Goal: Transaction & Acquisition: Book appointment/travel/reservation

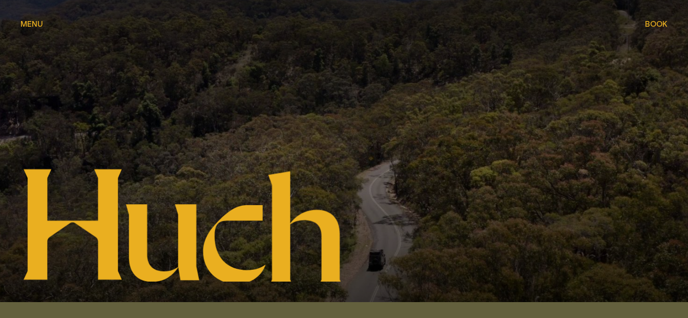
click at [650, 25] on span "Book" at bounding box center [656, 24] width 23 height 8
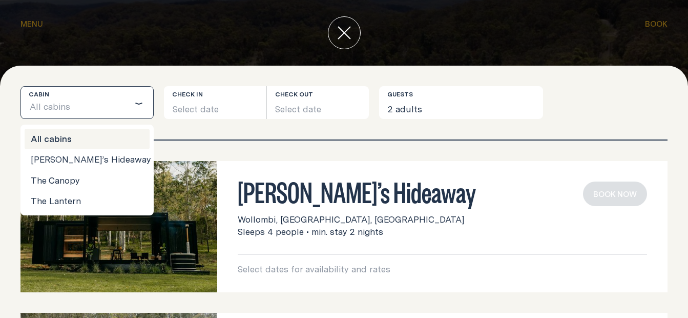
click at [135, 105] on icon "Search for option" at bounding box center [139, 103] width 8 height 8
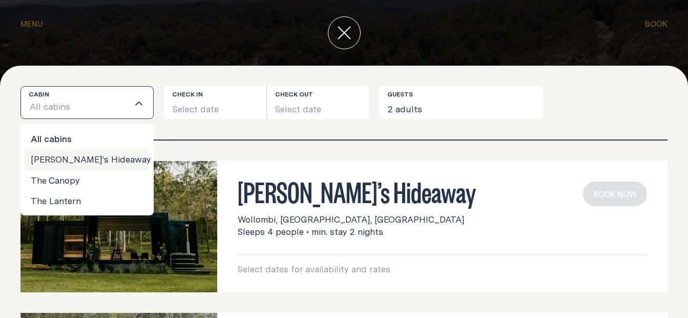
click at [163, 261] on img at bounding box center [118, 226] width 197 height 131
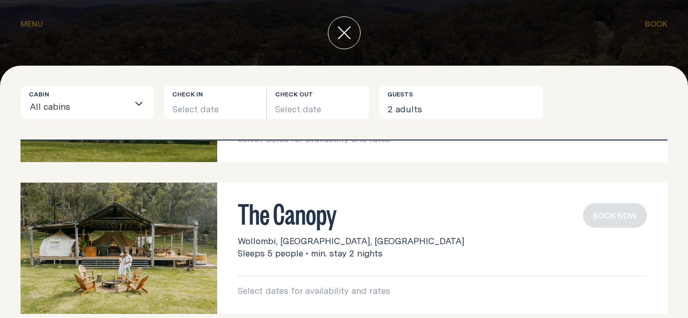
scroll to position [298, 0]
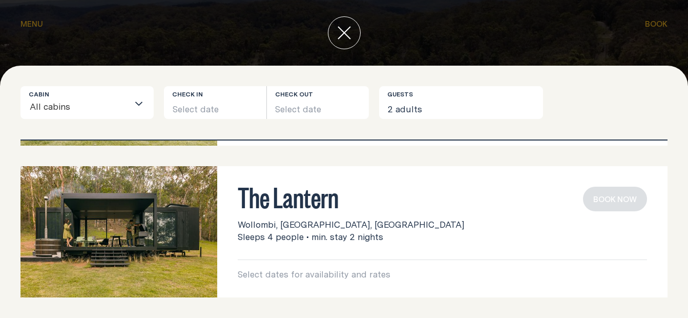
click at [258, 198] on h3 "The Lantern" at bounding box center [442, 195] width 409 height 19
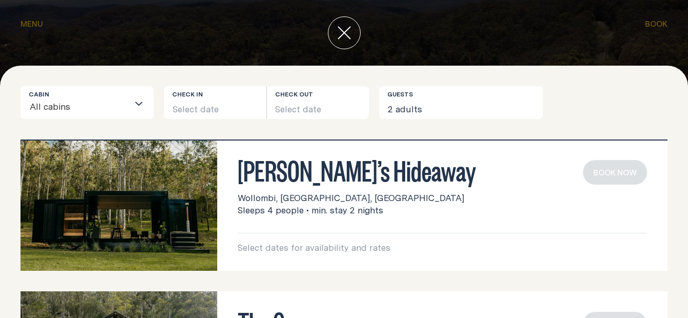
scroll to position [0, 0]
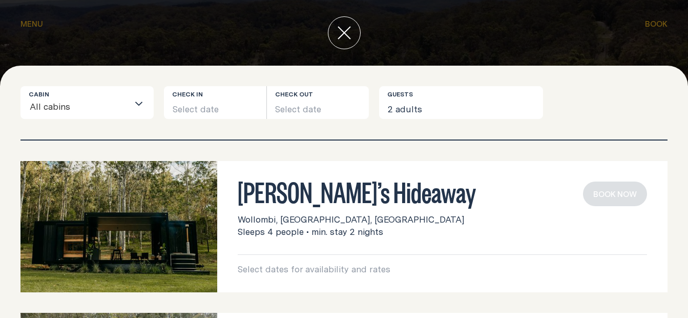
click at [335, 32] on button "close" at bounding box center [344, 32] width 33 height 33
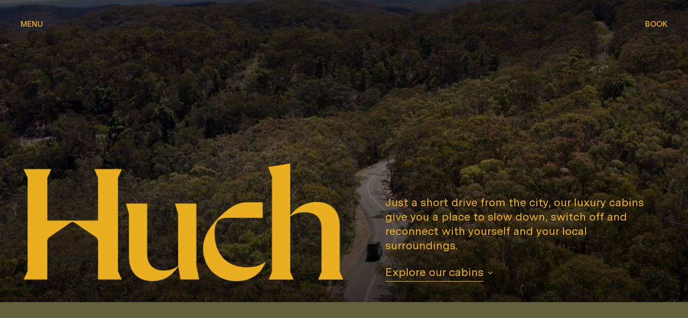
click at [33, 24] on span "Menu" at bounding box center [31, 24] width 23 height 8
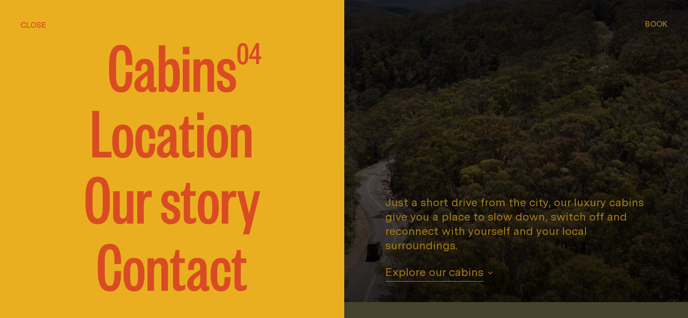
click at [178, 59] on span "Cabins" at bounding box center [172, 64] width 129 height 61
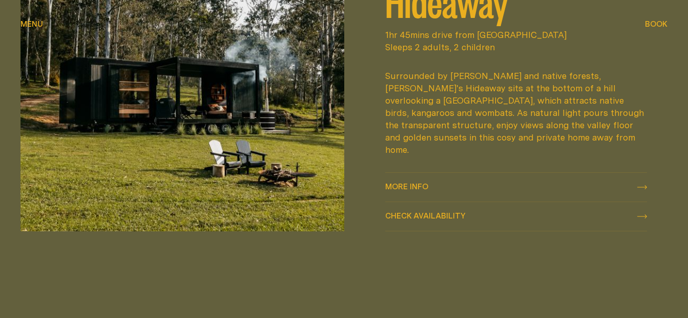
scroll to position [492, 0]
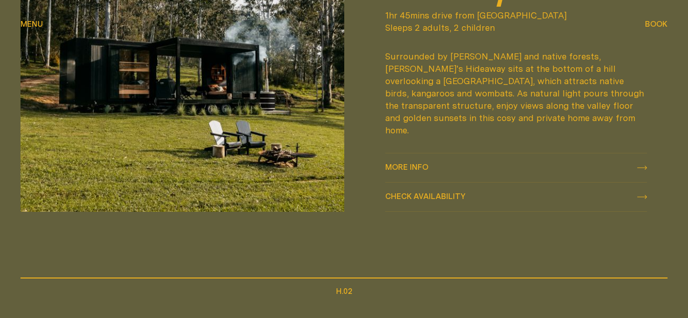
click at [637, 161] on div "More info More info" at bounding box center [516, 167] width 262 height 12
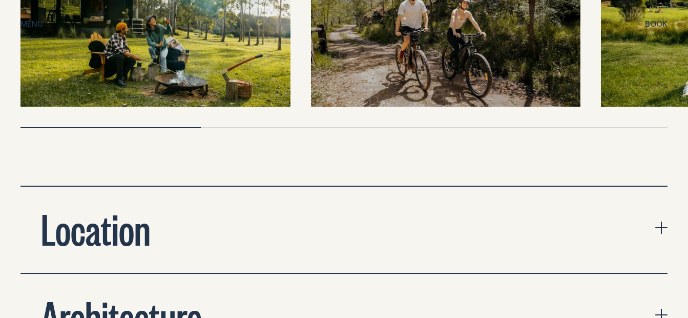
scroll to position [3341, 0]
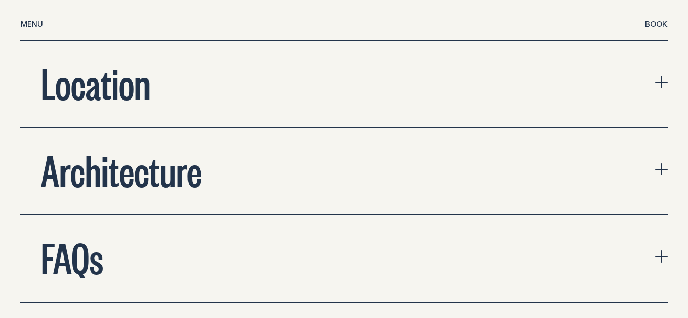
click at [660, 250] on icon "expand accordion" at bounding box center [661, 256] width 12 height 12
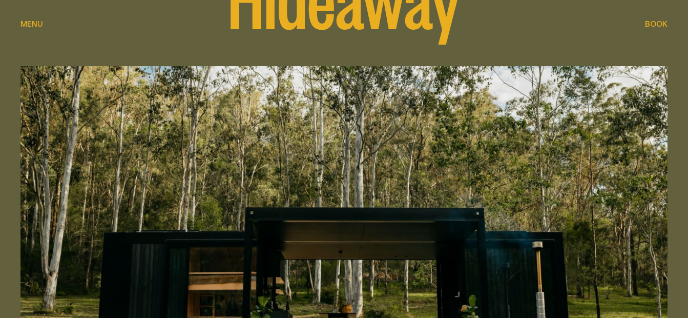
scroll to position [0, 0]
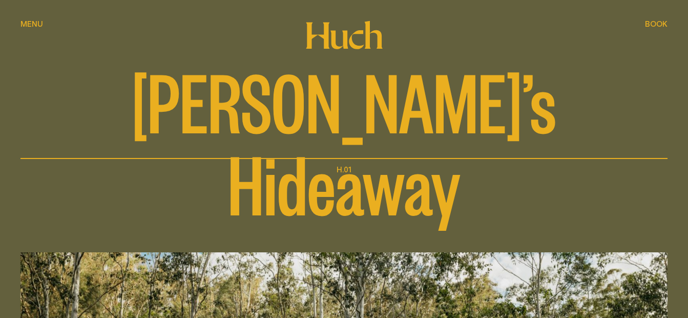
click at [20, 20] on div "[PERSON_NAME]’s Hideaway H.01" at bounding box center [344, 89] width 688 height 178
click at [22, 23] on span "Menu" at bounding box center [31, 24] width 23 height 8
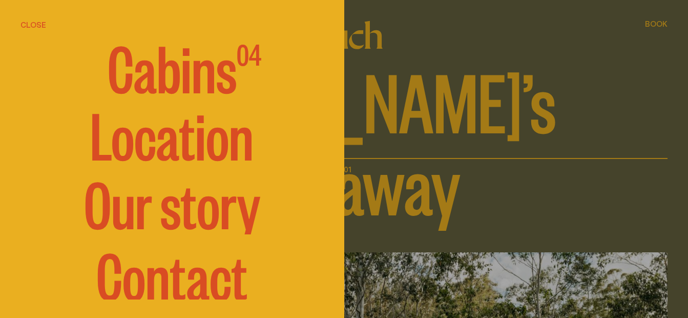
click at [141, 64] on span "Cabins" at bounding box center [172, 65] width 129 height 61
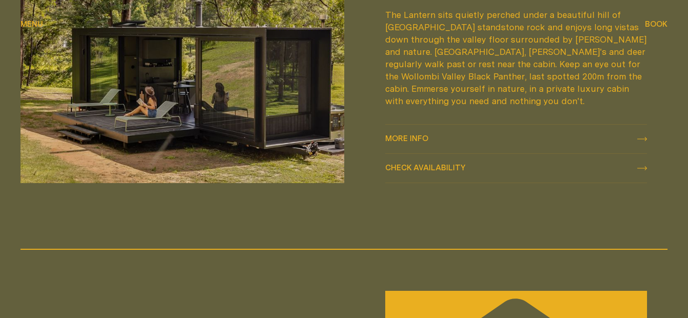
scroll to position [1290, 0]
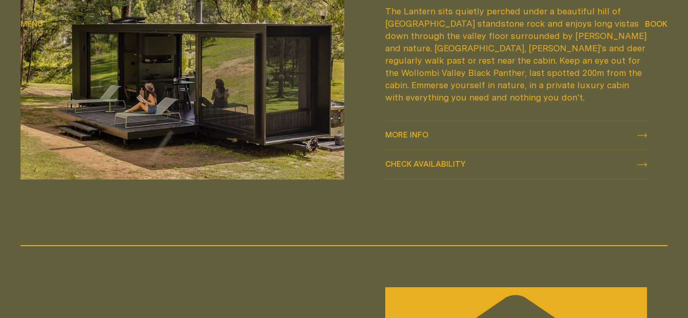
click at [643, 133] on icon at bounding box center [642, 135] width 10 height 4
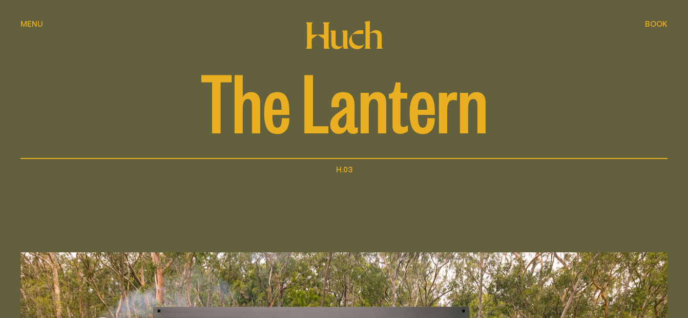
click at [41, 20] on div "Menu Menu" at bounding box center [31, 24] width 23 height 8
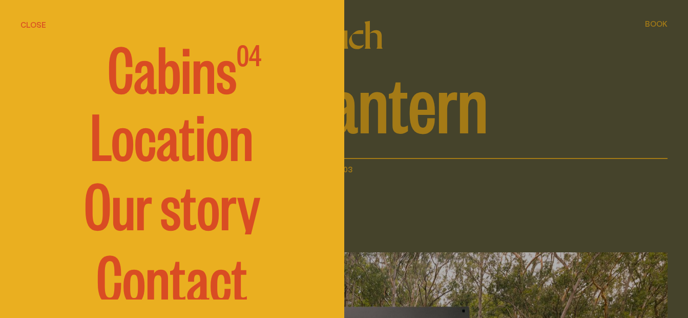
click at [143, 81] on span "Cabins" at bounding box center [172, 65] width 129 height 61
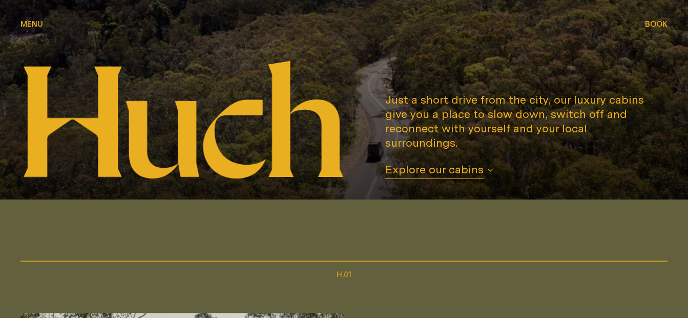
scroll to position [410, 0]
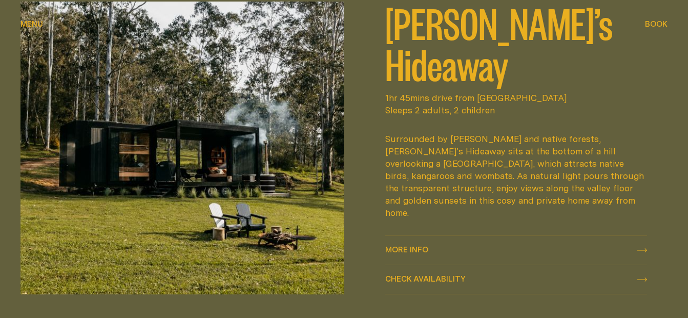
click at [387, 245] on span "More info" at bounding box center [406, 249] width 43 height 8
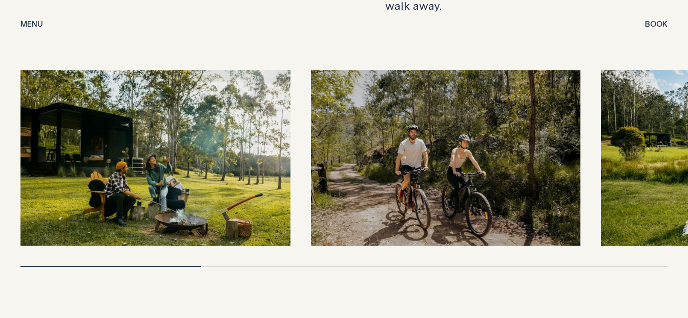
scroll to position [3035, 0]
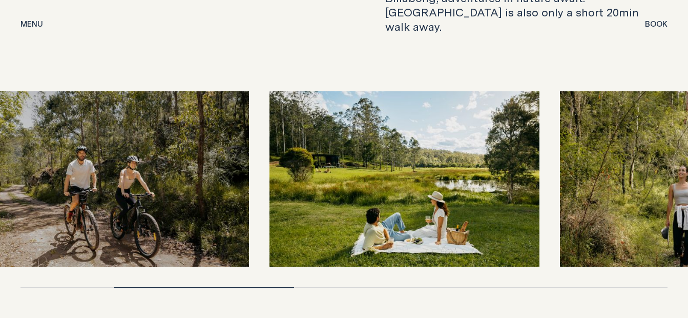
drag, startPoint x: 585, startPoint y: 172, endPoint x: 251, endPoint y: 165, distance: 334.6
click at [251, 165] on div at bounding box center [343, 178] width 647 height 175
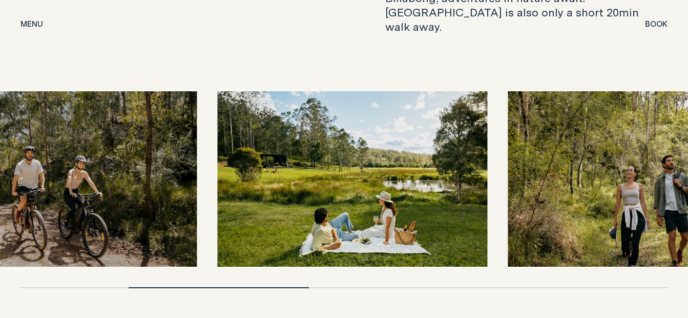
drag, startPoint x: 446, startPoint y: 169, endPoint x: 108, endPoint y: 147, distance: 339.3
click at [218, 147] on img at bounding box center [353, 178] width 270 height 175
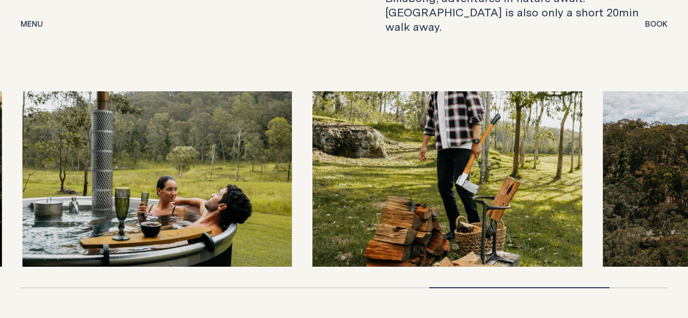
drag, startPoint x: 298, startPoint y: 151, endPoint x: 448, endPoint y: 150, distance: 149.6
click at [449, 150] on img at bounding box center [447, 178] width 270 height 175
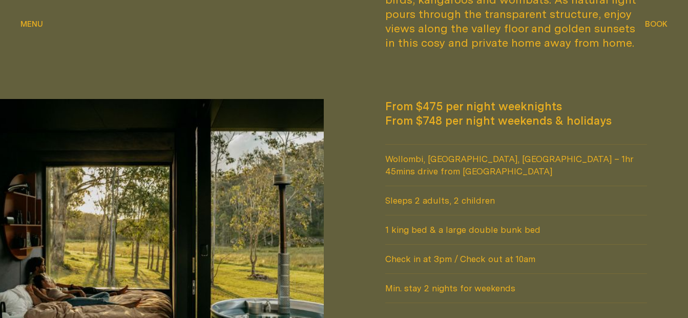
scroll to position [0, 0]
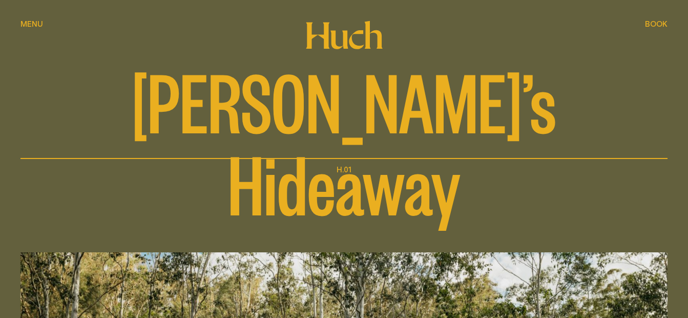
click at [661, 25] on span "Book" at bounding box center [656, 24] width 23 height 8
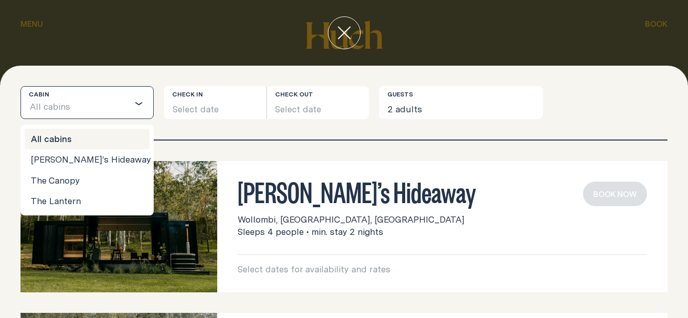
click at [141, 95] on div "Loading..." at bounding box center [141, 103] width 25 height 32
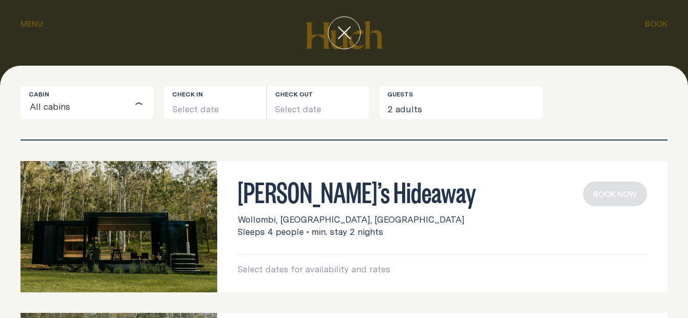
click at [141, 95] on div "Loading..." at bounding box center [141, 103] width 25 height 32
click at [215, 101] on button "Select date" at bounding box center [215, 102] width 102 height 33
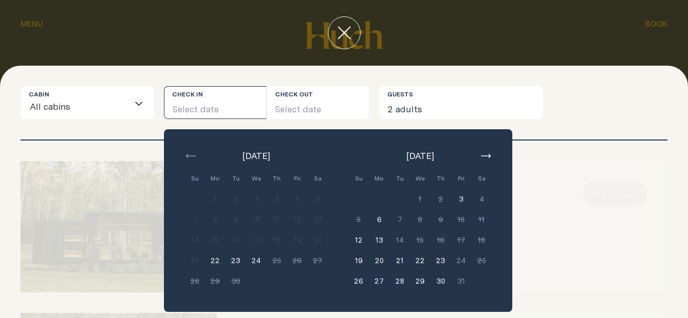
click at [458, 202] on button "3" at bounding box center [461, 199] width 20 height 20
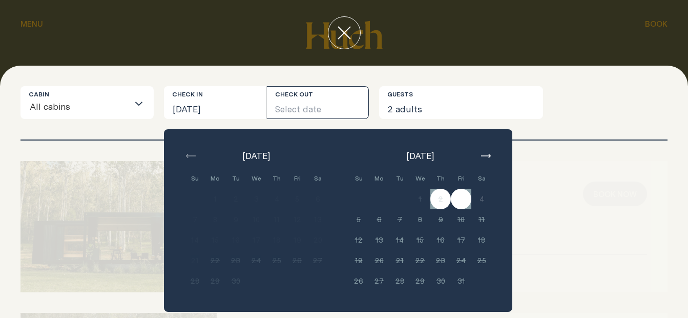
click at [589, 108] on div "Cabin All cabins Loading... Check in [DATE] Check out Select date [DATE] Su Mo …" at bounding box center [343, 102] width 647 height 33
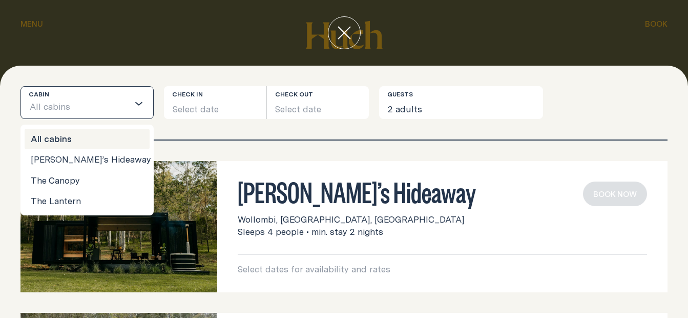
click at [127, 103] on input "Search for option" at bounding box center [100, 108] width 58 height 22
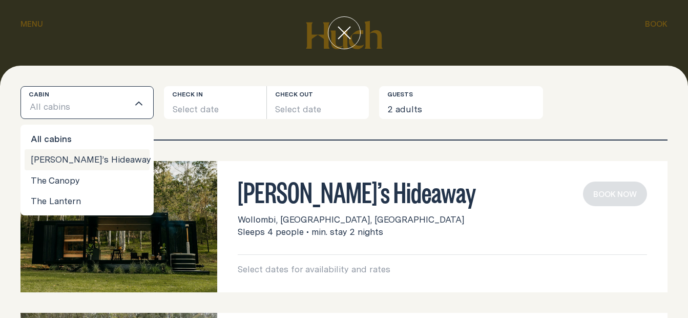
click at [107, 159] on li "[PERSON_NAME]’s Hideaway" at bounding box center [87, 159] width 125 height 20
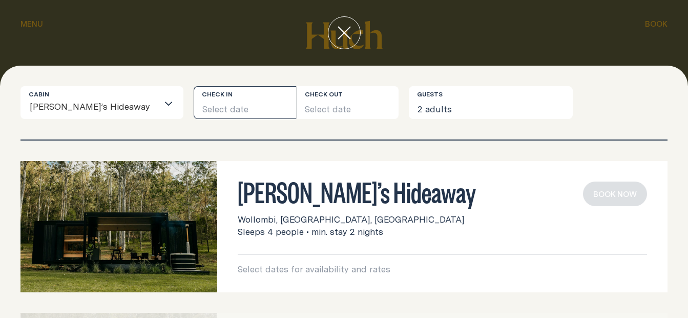
click at [214, 108] on button "Select date" at bounding box center [245, 102] width 102 height 33
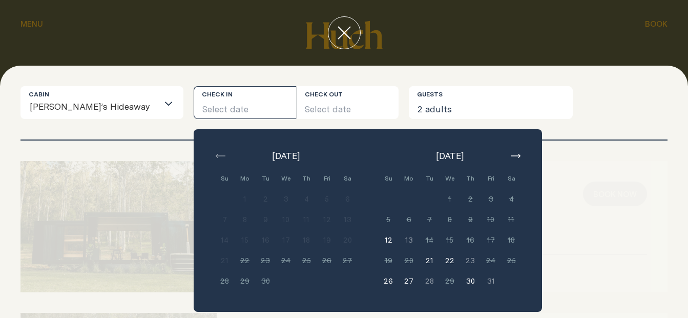
click at [124, 95] on div "[PERSON_NAME]’s Hideaway" at bounding box center [93, 103] width 129 height 32
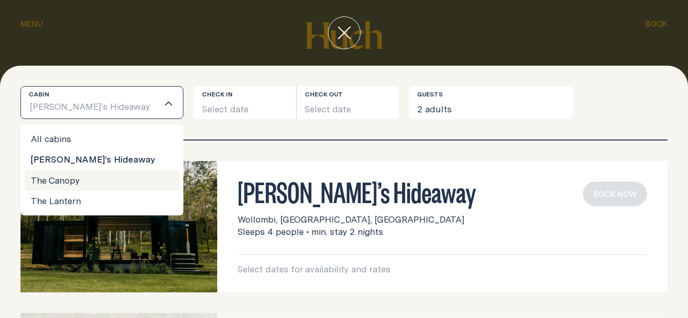
click at [77, 182] on li "The Canopy" at bounding box center [102, 180] width 155 height 20
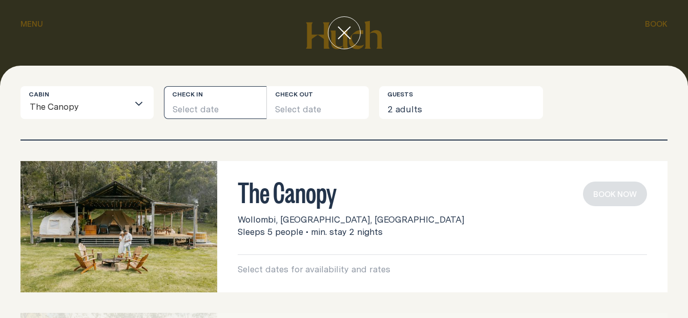
click at [195, 104] on button "Select date" at bounding box center [215, 102] width 102 height 33
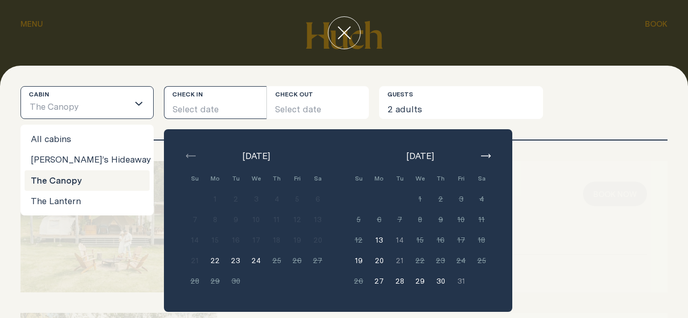
click at [133, 100] on div "Loading..." at bounding box center [141, 103] width 25 height 32
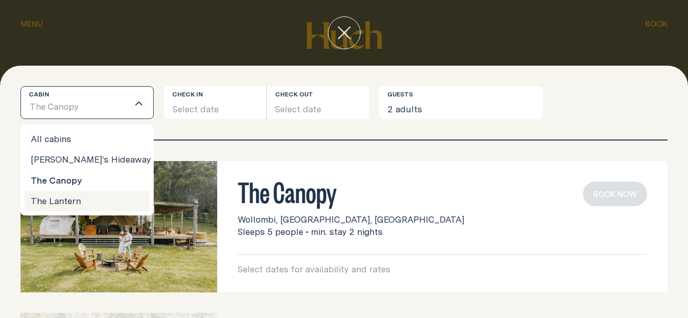
click at [85, 197] on li "The Lantern" at bounding box center [87, 201] width 125 height 20
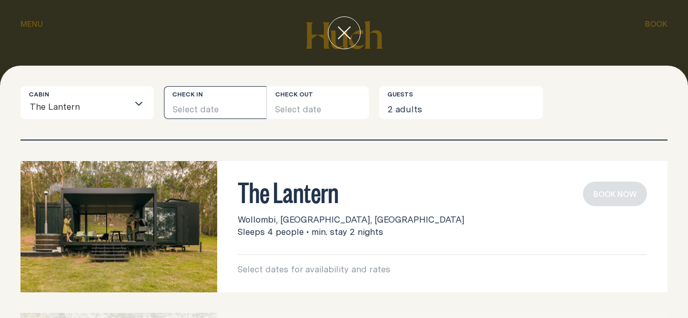
click at [196, 106] on button "Select date" at bounding box center [215, 102] width 102 height 33
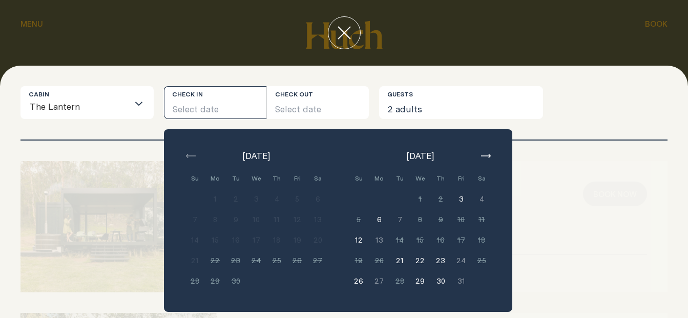
click at [461, 201] on button "3" at bounding box center [461, 199] width 20 height 20
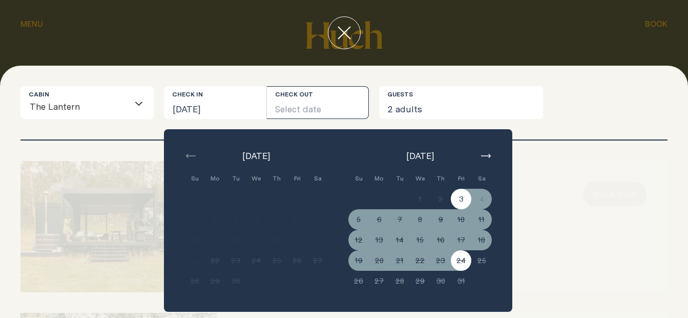
click at [620, 217] on div "The Lantern Wollombi, [GEOGRAPHIC_DATA], [GEOGRAPHIC_DATA] Sleeps 4 people • mi…" at bounding box center [343, 226] width 647 height 131
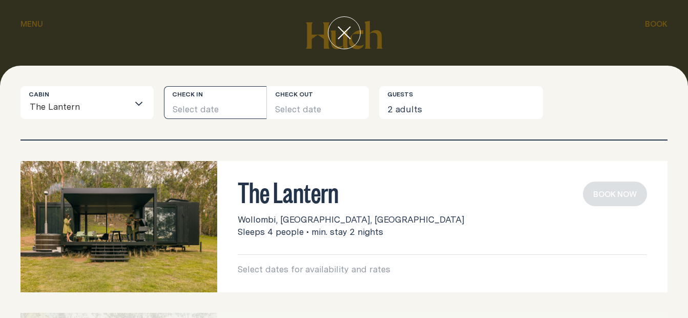
click at [222, 101] on button "Select date" at bounding box center [215, 102] width 102 height 33
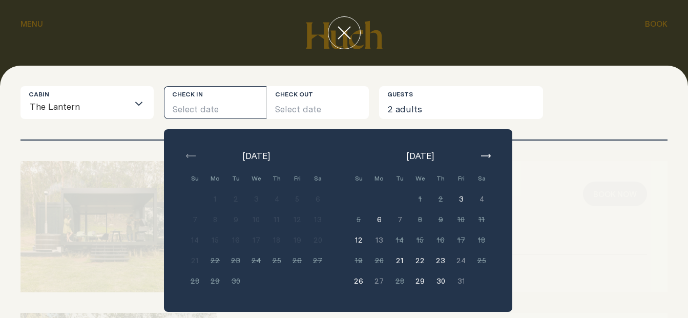
click at [484, 156] on icon "button" at bounding box center [486, 156] width 10 height 4
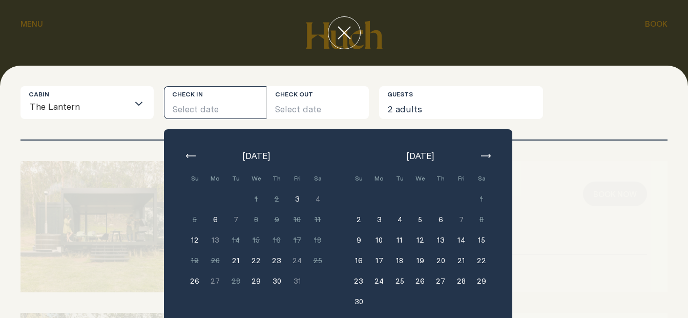
click at [145, 100] on div "Loading..." at bounding box center [141, 103] width 25 height 32
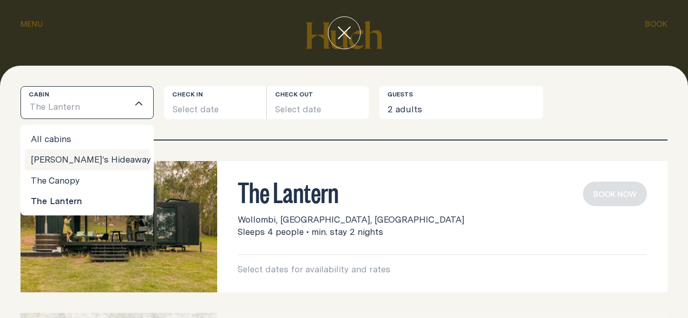
click at [76, 155] on li "[PERSON_NAME]’s Hideaway" at bounding box center [87, 159] width 125 height 20
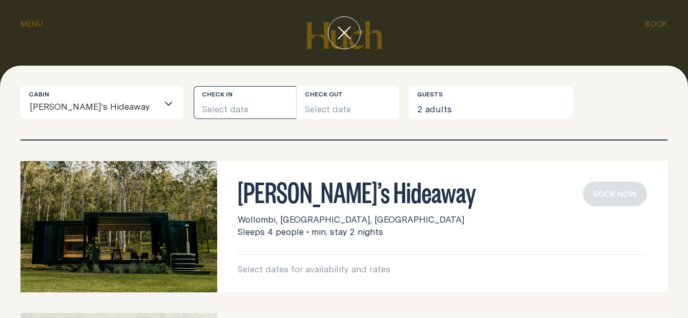
click at [238, 112] on button "Select date" at bounding box center [245, 102] width 102 height 33
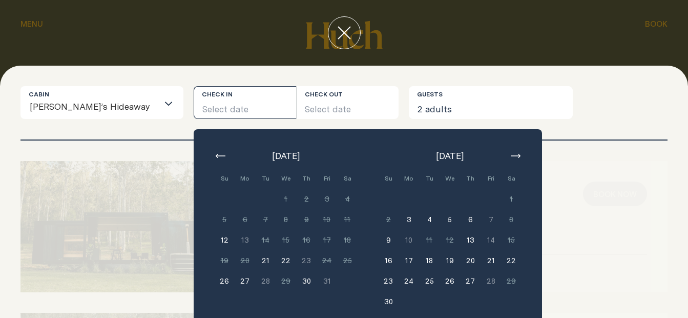
click at [214, 151] on button "button" at bounding box center [220, 156] width 12 height 12
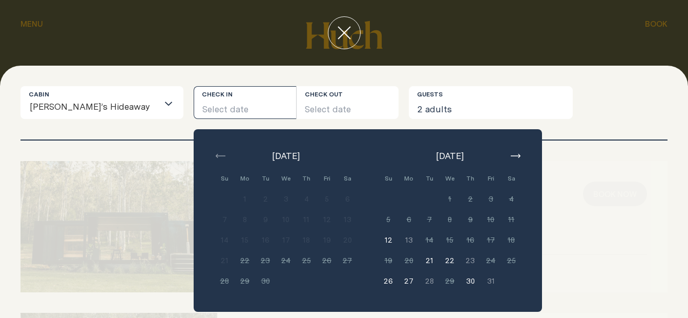
click at [509, 158] on button "button" at bounding box center [515, 156] width 12 height 12
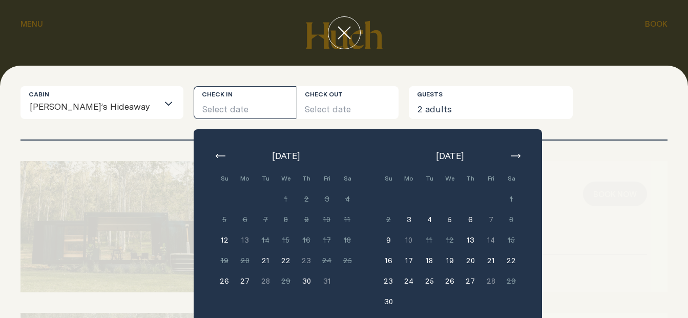
click at [351, 34] on button "close" at bounding box center [344, 32] width 33 height 33
